Goal: Information Seeking & Learning: Learn about a topic

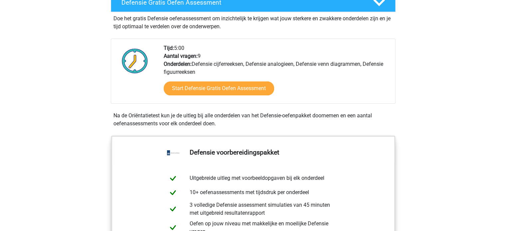
scroll to position [199, 0]
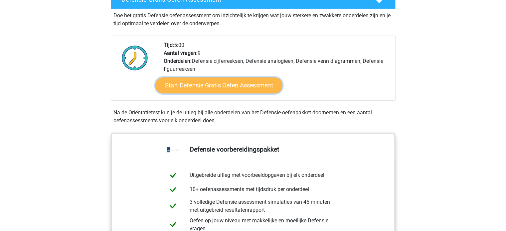
click at [231, 85] on link "Start Defensie Gratis Oefen Assessment" at bounding box center [218, 85] width 127 height 16
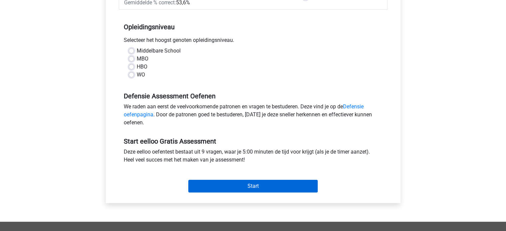
scroll to position [166, 0]
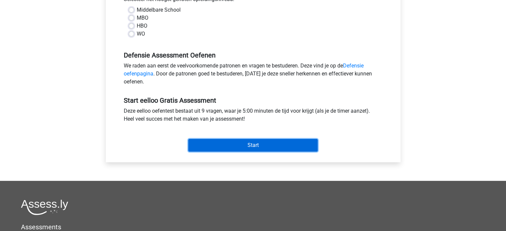
click at [253, 146] on input "Start" at bounding box center [252, 145] width 129 height 13
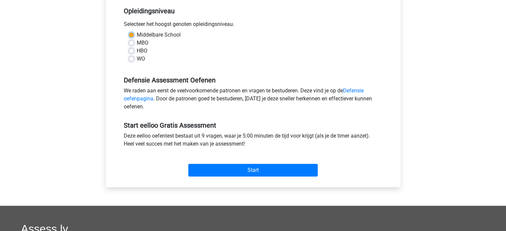
scroll to position [100, 0]
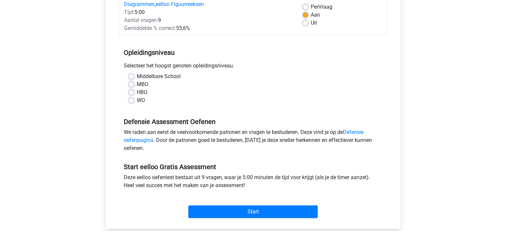
click at [245, 75] on div "Middelbare School" at bounding box center [253, 76] width 249 height 8
click at [137, 84] on label "MBO" at bounding box center [143, 84] width 12 height 8
click at [131, 84] on input "MBO" at bounding box center [131, 83] width 5 height 7
radio input "true"
click at [137, 92] on label "HBO" at bounding box center [142, 92] width 11 height 8
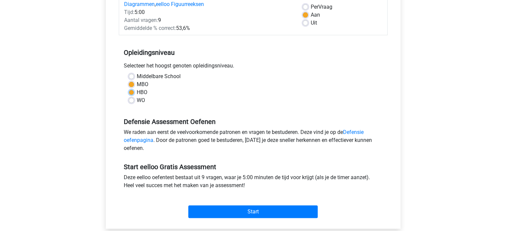
click at [131, 92] on input "HBO" at bounding box center [131, 91] width 5 height 7
radio input "true"
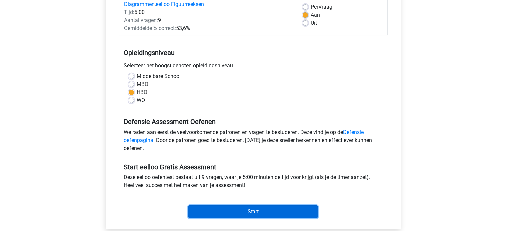
click at [242, 210] on input "Start" at bounding box center [252, 211] width 129 height 13
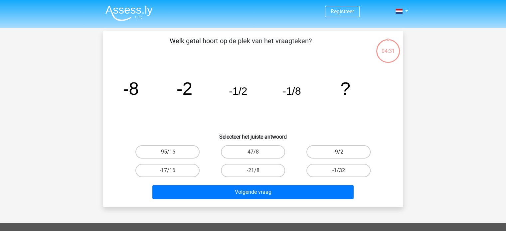
click at [337, 170] on label "-1/32" at bounding box center [338, 170] width 64 height 13
click at [338, 171] on input "-1/32" at bounding box center [340, 173] width 4 height 4
radio input "true"
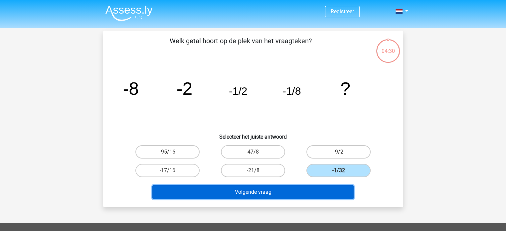
click at [312, 187] on button "Volgende vraag" at bounding box center [252, 192] width 201 height 14
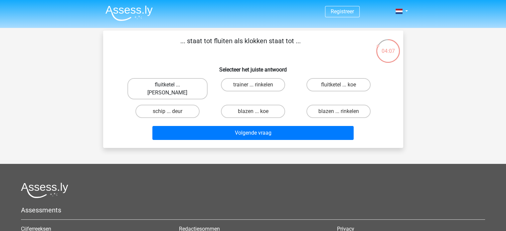
click at [169, 83] on label "fluitketel ... [PERSON_NAME]" at bounding box center [167, 88] width 80 height 21
click at [169, 85] on input "fluitketel ... [PERSON_NAME]" at bounding box center [169, 87] width 4 height 4
radio input "true"
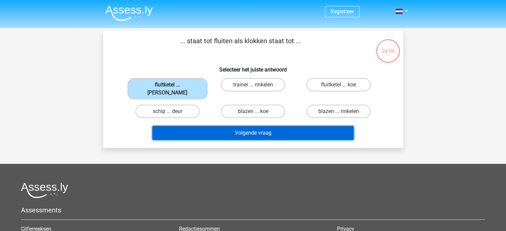
click at [194, 126] on button "Volgende vraag" at bounding box center [252, 133] width 201 height 14
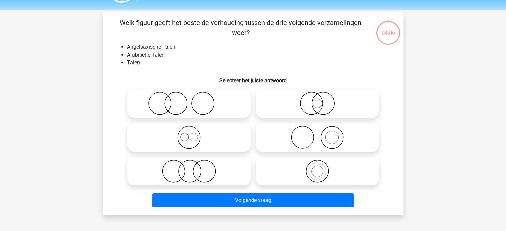
scroll to position [31, 0]
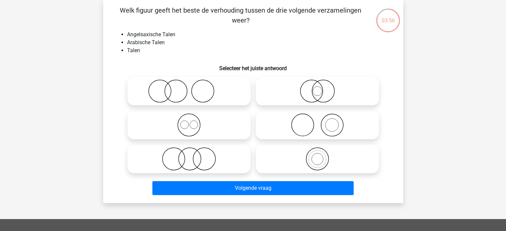
click at [210, 125] on icon at bounding box center [189, 124] width 118 height 23
click at [193, 122] on input "radio" at bounding box center [191, 119] width 4 height 4
radio input "true"
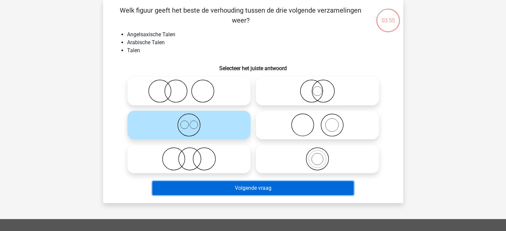
click at [235, 189] on button "Volgende vraag" at bounding box center [252, 188] width 201 height 14
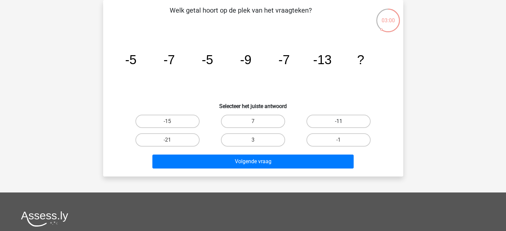
click at [328, 122] on label "-11" at bounding box center [338, 121] width 64 height 13
click at [338, 122] on input "-11" at bounding box center [340, 123] width 4 height 4
radio input "true"
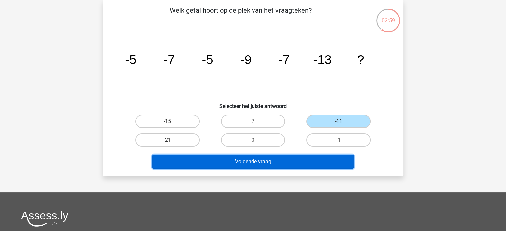
click at [277, 163] on button "Volgende vraag" at bounding box center [252, 162] width 201 height 14
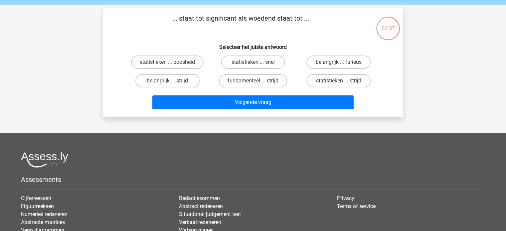
scroll to position [0, 0]
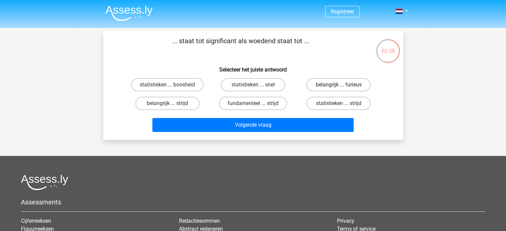
click at [332, 85] on label "belangrijk ... furieus" at bounding box center [338, 84] width 64 height 13
click at [338, 85] on input "belangrijk ... furieus" at bounding box center [340, 87] width 4 height 4
radio input "true"
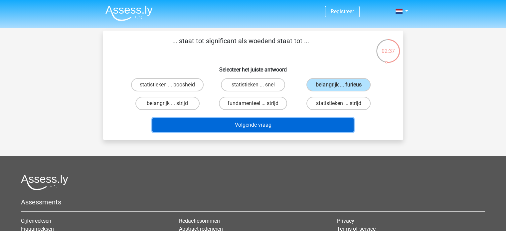
click at [307, 123] on button "Volgende vraag" at bounding box center [252, 125] width 201 height 14
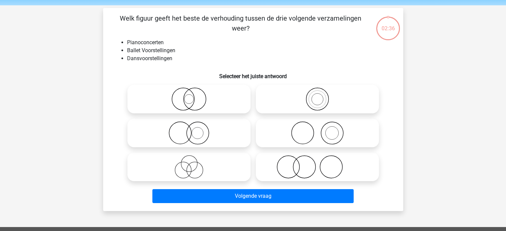
scroll to position [31, 0]
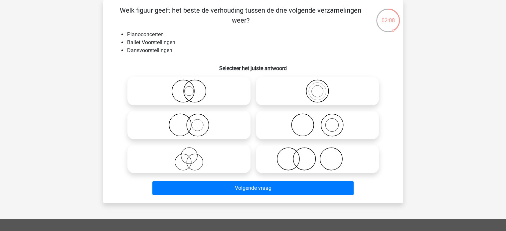
click at [319, 120] on input "radio" at bounding box center [319, 119] width 4 height 4
radio input "true"
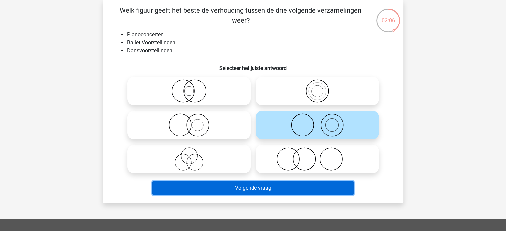
click at [278, 186] on button "Volgende vraag" at bounding box center [252, 188] width 201 height 14
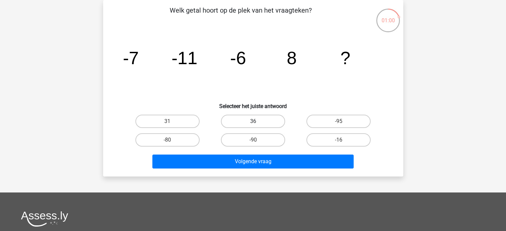
click at [273, 121] on label "36" at bounding box center [253, 121] width 64 height 13
click at [257, 121] on input "36" at bounding box center [255, 123] width 4 height 4
radio input "true"
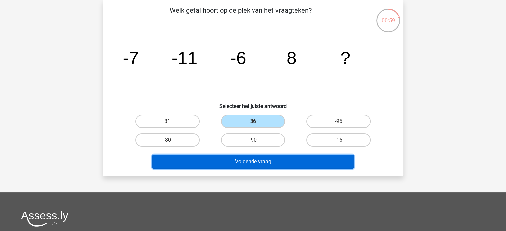
click at [282, 164] on button "Volgende vraag" at bounding box center [252, 162] width 201 height 14
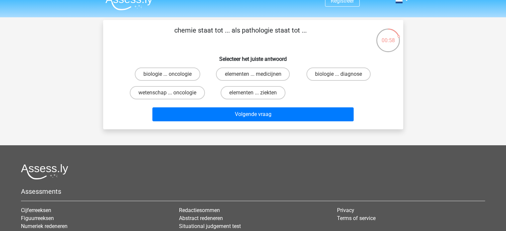
scroll to position [0, 0]
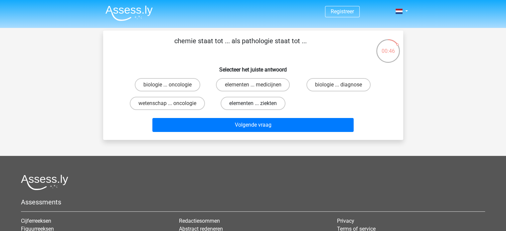
click at [250, 102] on label "elementen ... ziekten" at bounding box center [252, 103] width 65 height 13
click at [253, 103] on input "elementen ... ziekten" at bounding box center [255, 105] width 4 height 4
radio input "true"
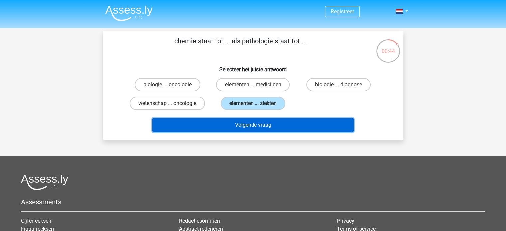
click at [248, 125] on button "Volgende vraag" at bounding box center [252, 125] width 201 height 14
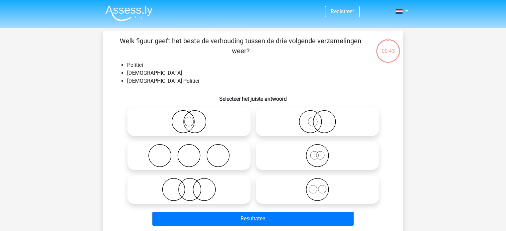
scroll to position [31, 0]
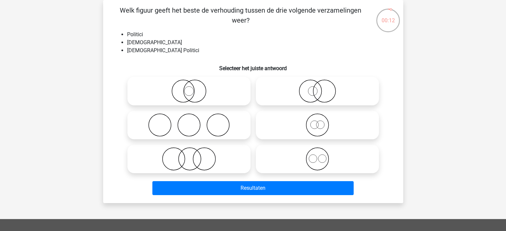
click at [176, 160] on icon at bounding box center [189, 158] width 118 height 23
click at [189, 156] on input "radio" at bounding box center [191, 153] width 4 height 4
radio input "true"
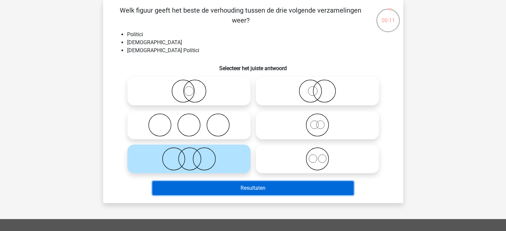
click at [203, 190] on button "Resultaten" at bounding box center [252, 188] width 201 height 14
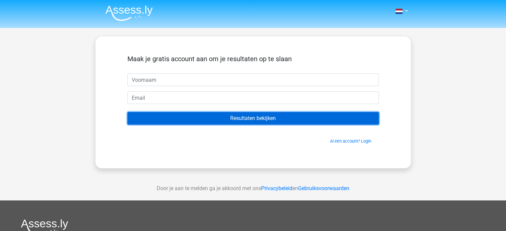
click at [215, 117] on input "Resultaten bekijken" at bounding box center [252, 118] width 251 height 13
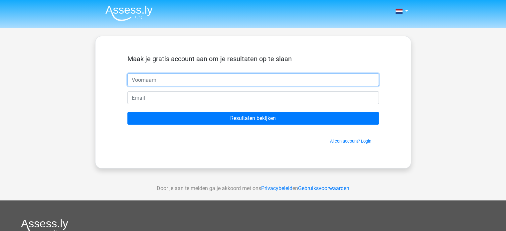
click at [172, 82] on input "text" at bounding box center [252, 79] width 251 height 13
type input "gerda"
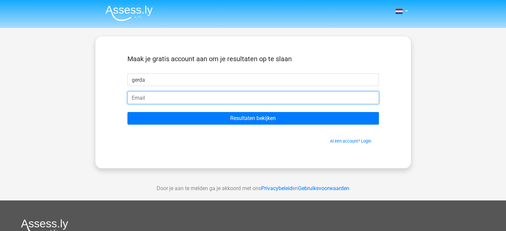
click at [174, 97] on input "email" at bounding box center [252, 97] width 251 height 13
type input "[EMAIL_ADDRESS][DOMAIN_NAME]"
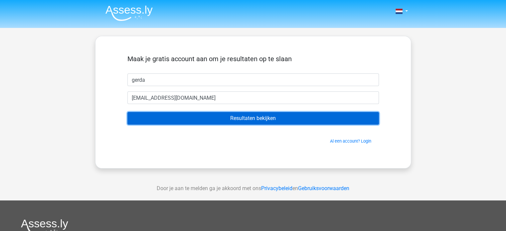
click at [202, 120] on input "Resultaten bekijken" at bounding box center [252, 118] width 251 height 13
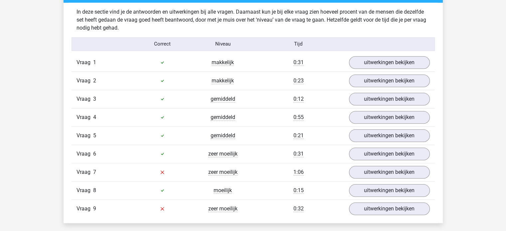
scroll to position [731, 0]
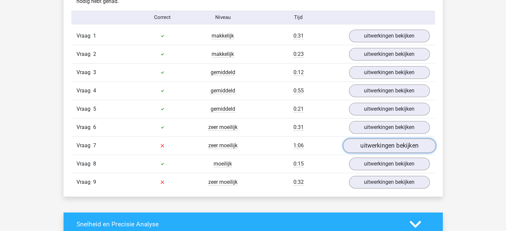
click at [379, 146] on link "uitwerkingen bekijken" at bounding box center [388, 145] width 93 height 15
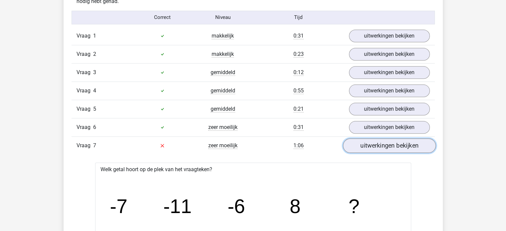
click at [384, 145] on link "uitwerkingen bekijken" at bounding box center [388, 145] width 93 height 15
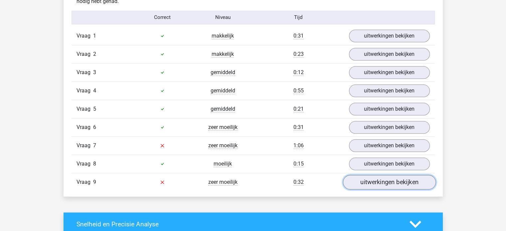
click at [380, 180] on link "uitwerkingen bekijken" at bounding box center [388, 182] width 93 height 15
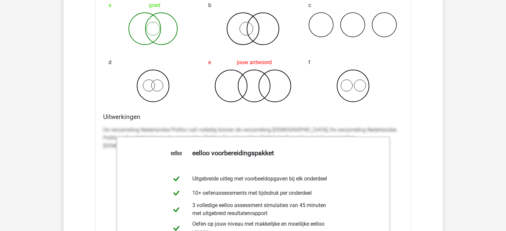
scroll to position [997, 0]
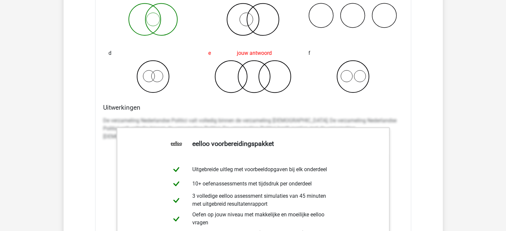
click at [196, 114] on div "De verzameling Nederlandse Politici valt volledig binnen de verzameling [DEMOGR…" at bounding box center [253, 131] width 300 height 35
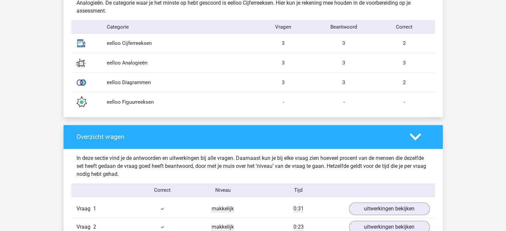
scroll to position [499, 0]
